Goal: Transaction & Acquisition: Purchase product/service

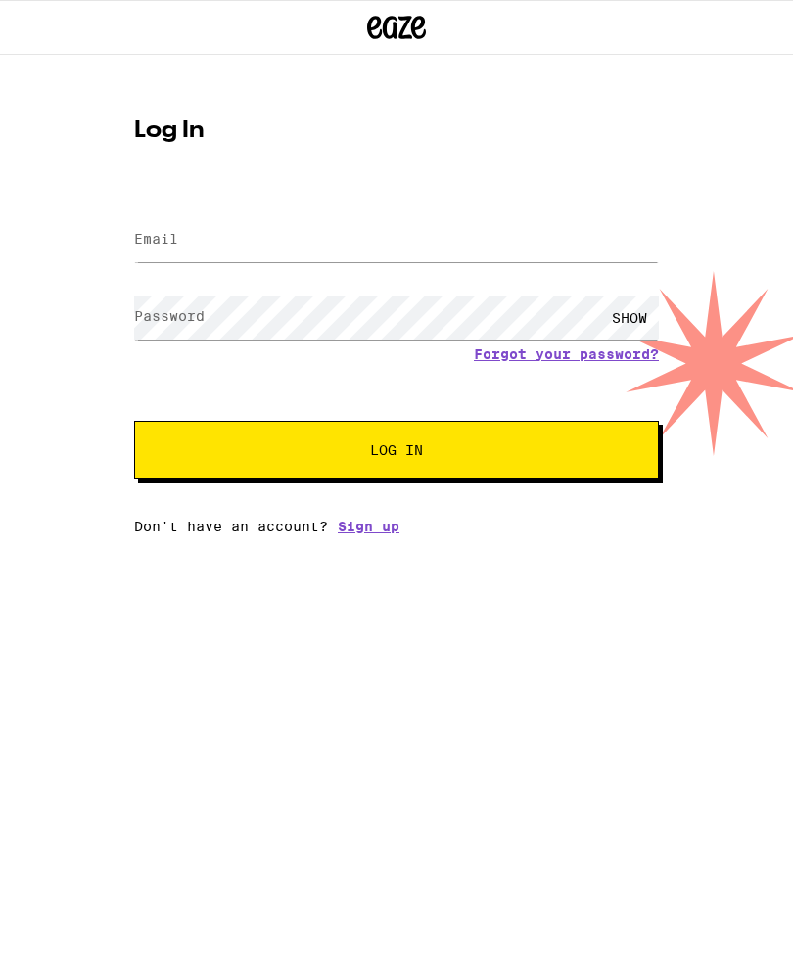
click at [484, 434] on button "Log In" at bounding box center [396, 450] width 525 height 59
type input "[EMAIL_ADDRESS][DOMAIN_NAME]"
click at [396, 453] on button "Log In" at bounding box center [396, 450] width 525 height 59
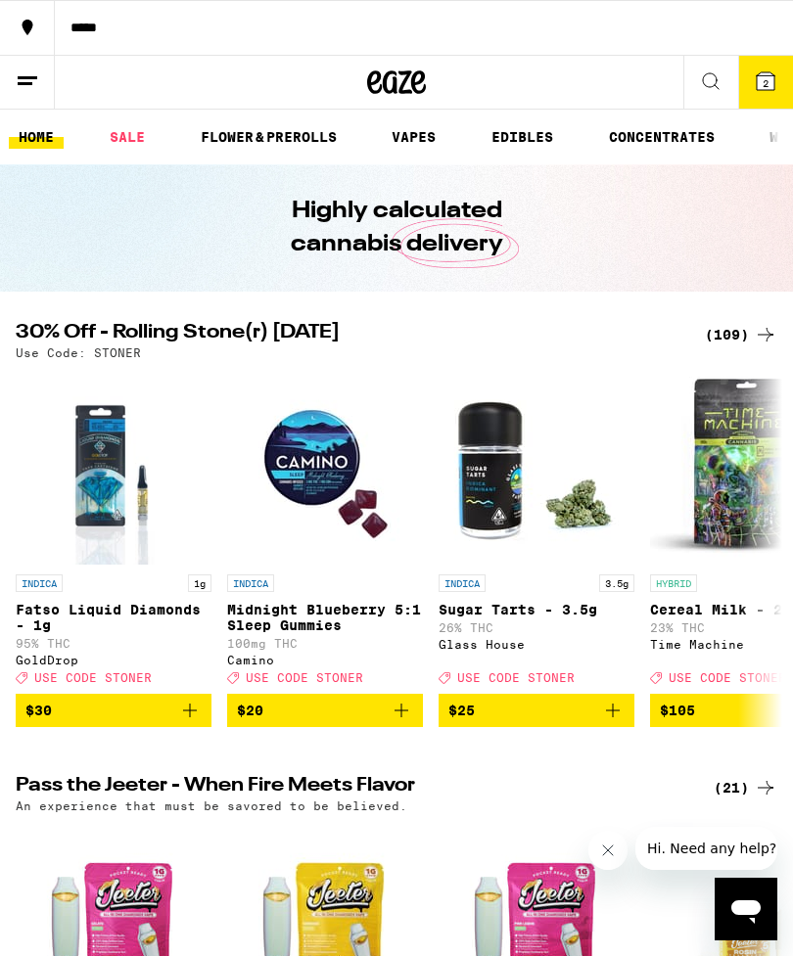
click at [766, 80] on span "2" at bounding box center [766, 83] width 6 height 12
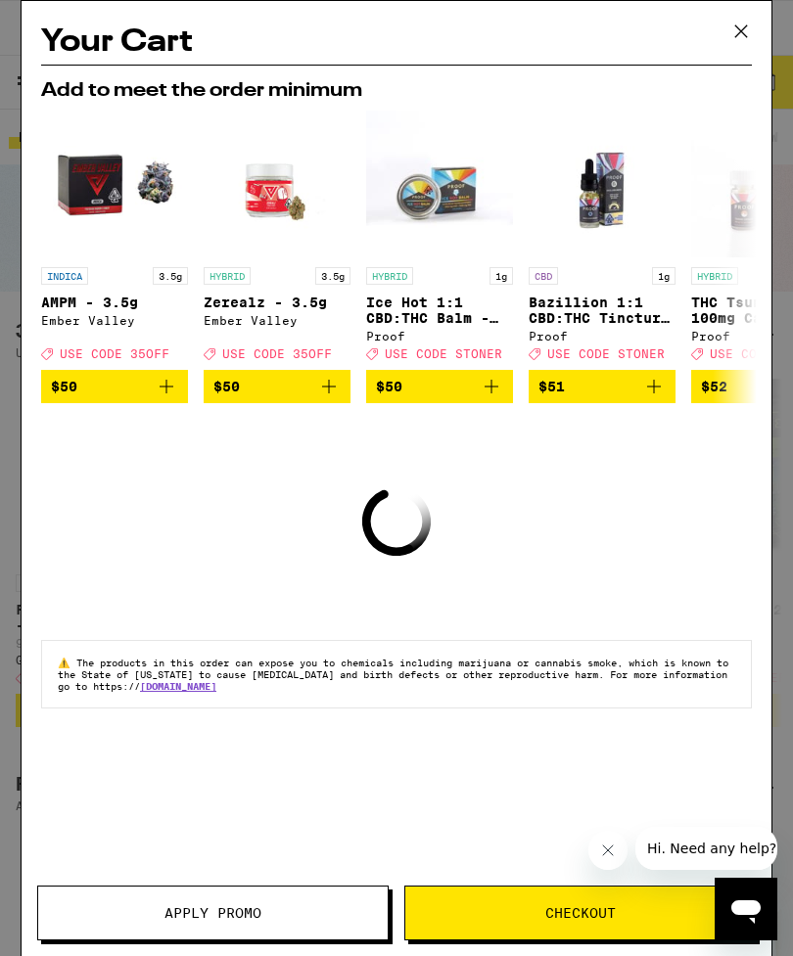
click at [624, 548] on div "Your Cart Add to meet the order minimum INDICA 3.5g AMPM - 3.5g Ember Valley De…" at bounding box center [397, 449] width 750 height 897
click at [747, 27] on icon at bounding box center [740, 31] width 29 height 29
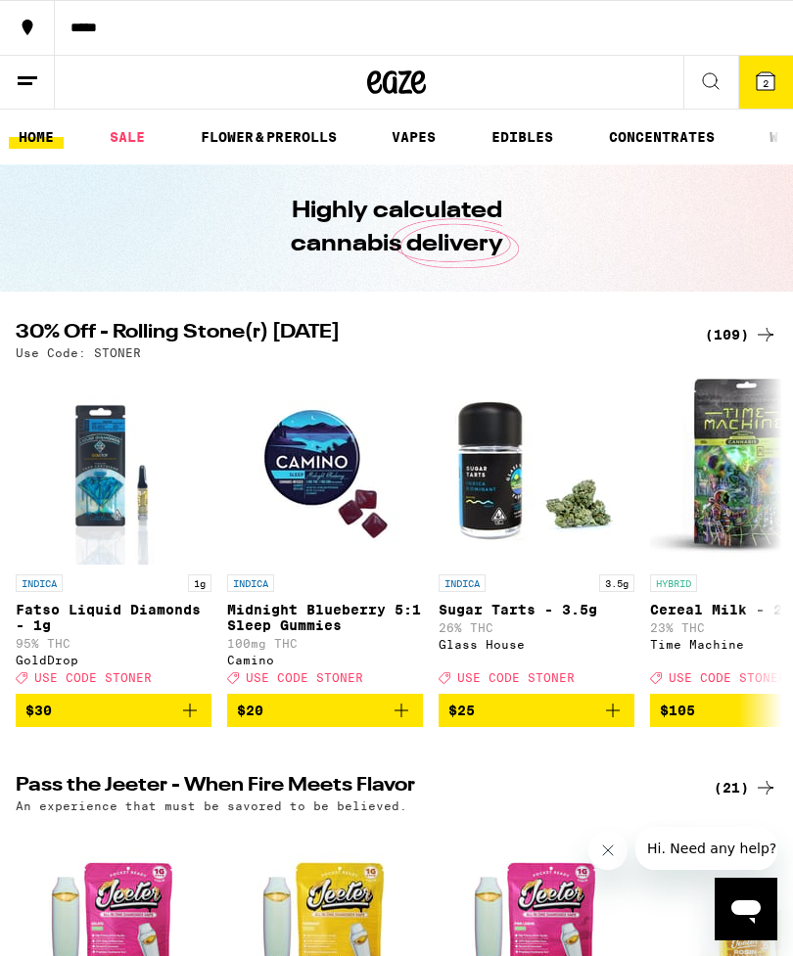
click at [779, 77] on button "2" at bounding box center [765, 82] width 55 height 53
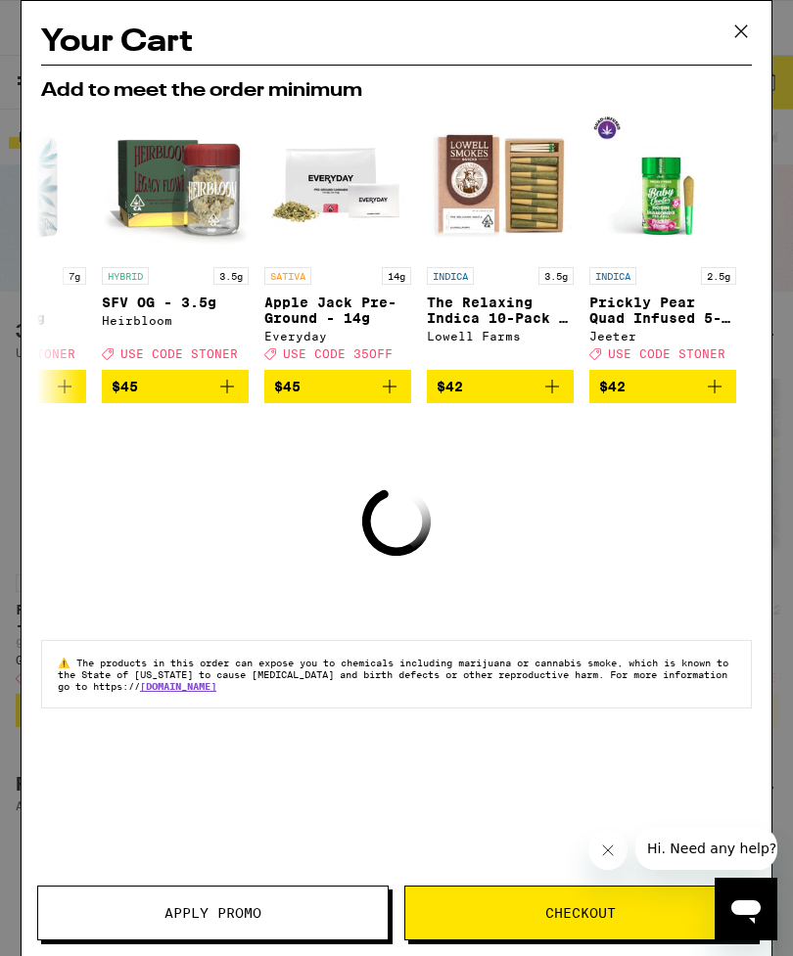
scroll to position [0, 914]
click at [748, 19] on icon at bounding box center [740, 31] width 29 height 29
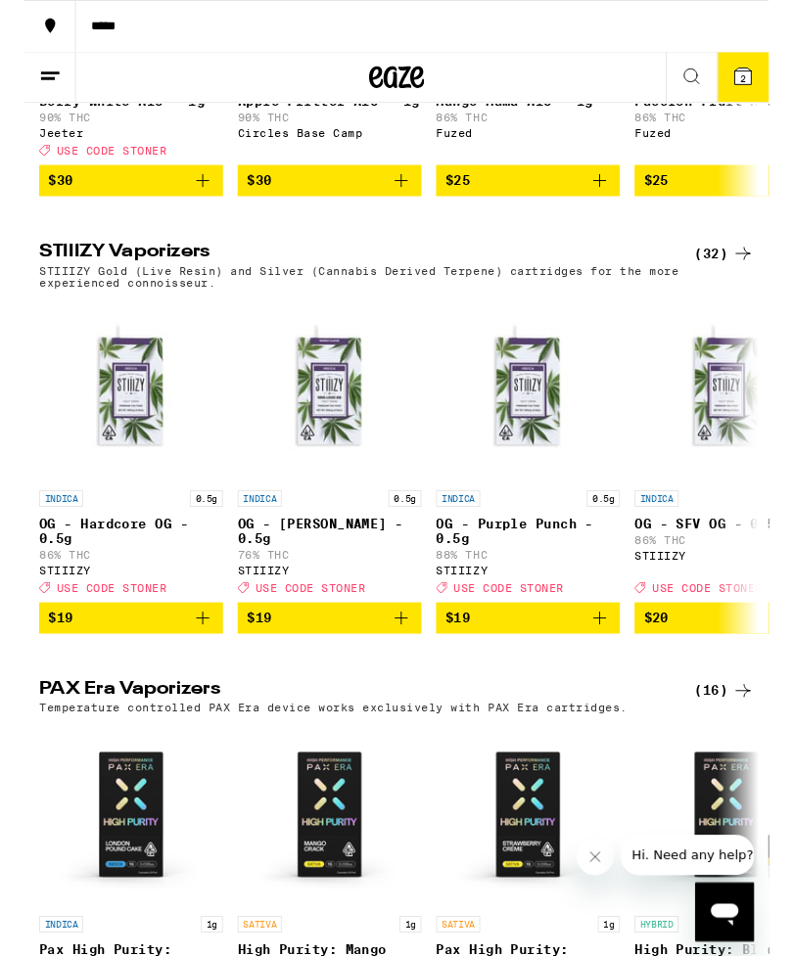
scroll to position [3783, 0]
